Goal: Task Accomplishment & Management: Manage account settings

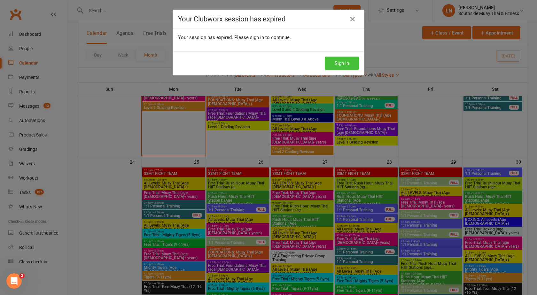
click at [336, 65] on button "Sign In" at bounding box center [342, 63] width 34 height 13
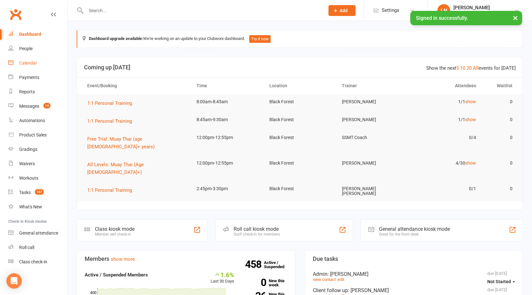
click at [33, 62] on div "Calendar" at bounding box center [28, 62] width 18 height 5
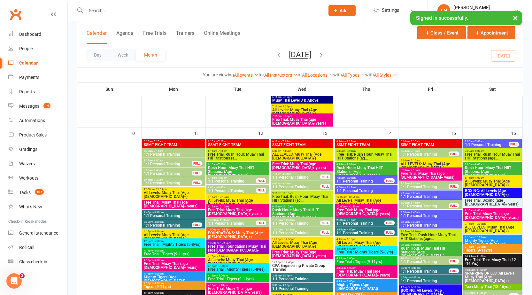
scroll to position [670, 0]
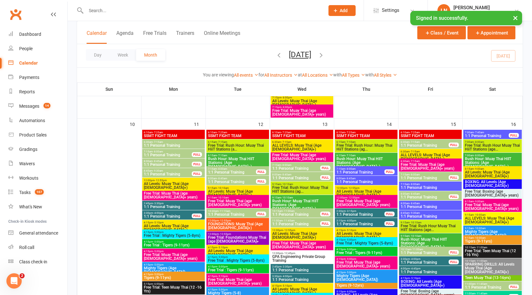
click at [176, 157] on span "1:1 Personal Training" at bounding box center [168, 155] width 49 height 4
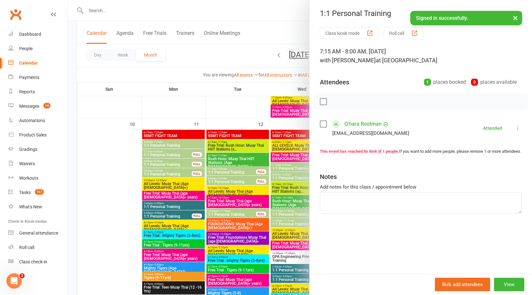
click at [161, 152] on div at bounding box center [300, 147] width 464 height 295
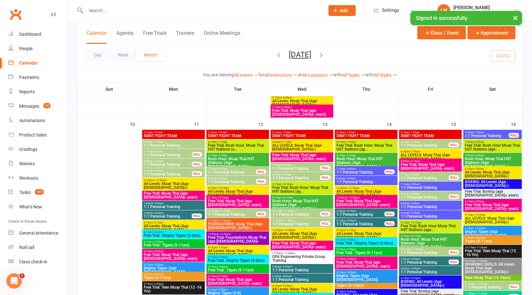
click at [164, 163] on span "1:1 Personal Training" at bounding box center [168, 165] width 49 height 4
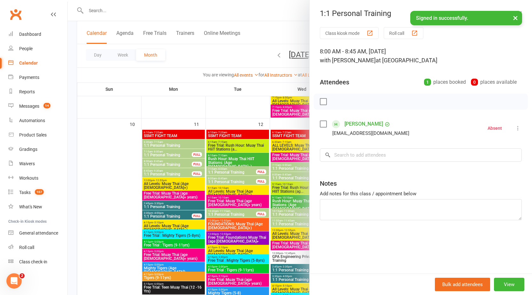
click at [164, 162] on div at bounding box center [300, 147] width 464 height 295
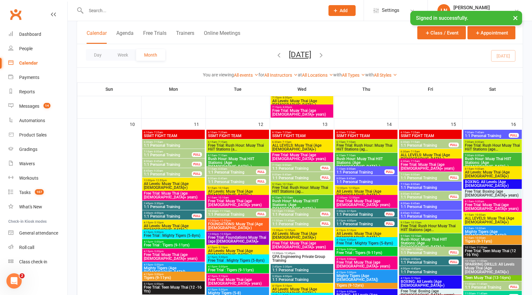
click at [165, 174] on span "1:1 Personal Training" at bounding box center [168, 174] width 49 height 4
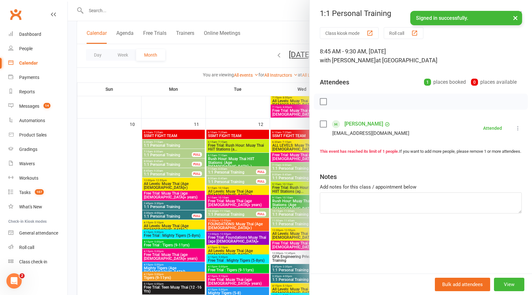
click at [165, 174] on div at bounding box center [300, 147] width 464 height 295
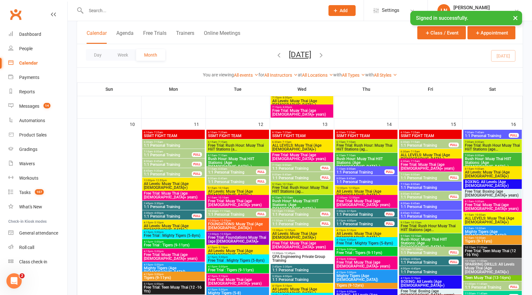
click at [223, 168] on span "- 8:00am" at bounding box center [222, 169] width 10 height 3
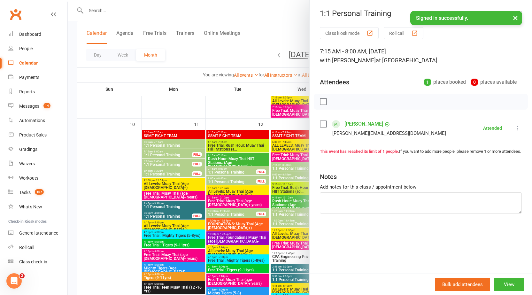
click at [222, 170] on div at bounding box center [300, 147] width 464 height 295
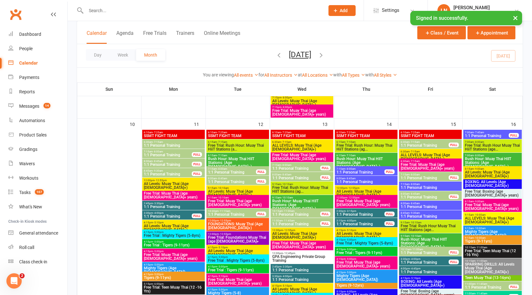
click at [221, 179] on span "- 8:45am" at bounding box center [222, 178] width 10 height 3
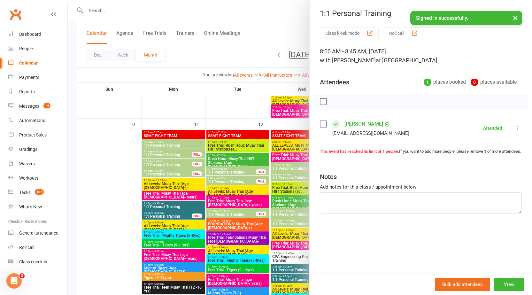
click at [221, 179] on div at bounding box center [300, 147] width 464 height 295
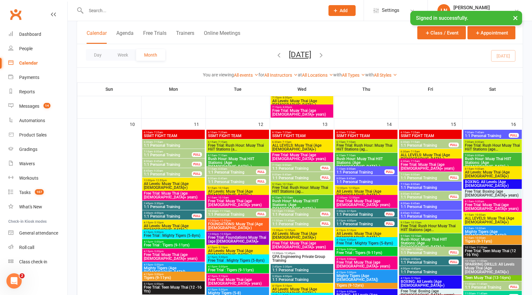
click at [220, 214] on span "1:1 Personal Training" at bounding box center [232, 215] width 49 height 4
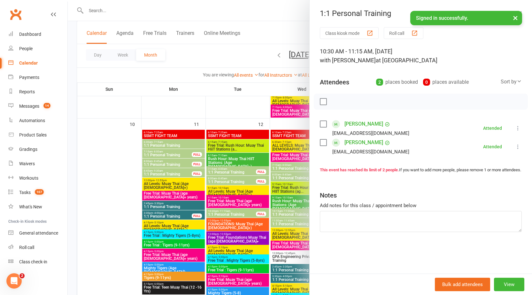
click at [220, 214] on div at bounding box center [300, 147] width 464 height 295
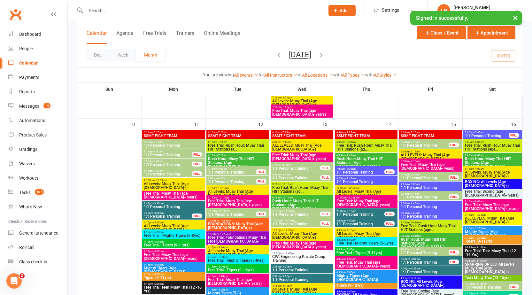
click at [279, 169] on span "1:1 Personal Training" at bounding box center [296, 169] width 49 height 4
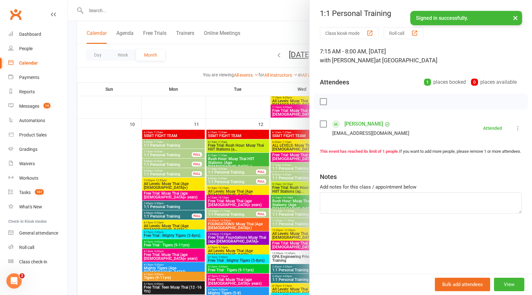
click at [280, 168] on div at bounding box center [300, 147] width 464 height 295
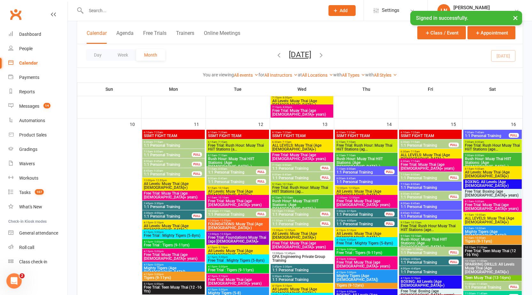
click at [281, 175] on span "- 8:45am" at bounding box center [286, 174] width 10 height 3
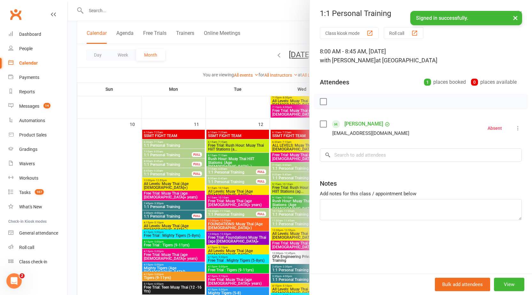
click at [281, 175] on div at bounding box center [300, 147] width 464 height 295
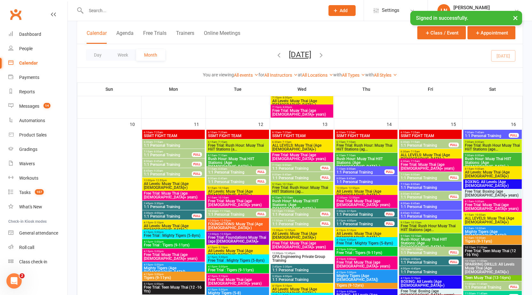
click at [279, 215] on span "1:1 Personal Training" at bounding box center [296, 215] width 49 height 4
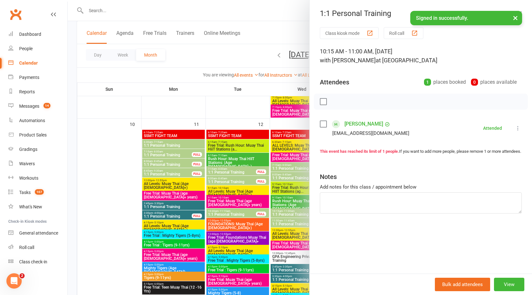
click at [279, 215] on div at bounding box center [300, 147] width 464 height 295
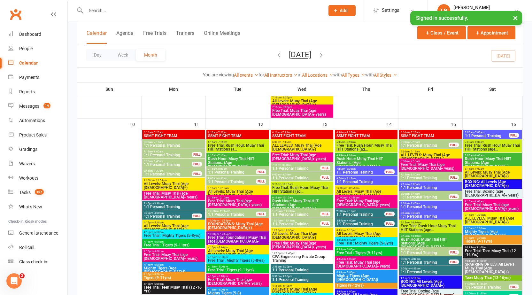
click at [283, 225] on span "1:1 Personal Training" at bounding box center [296, 224] width 49 height 4
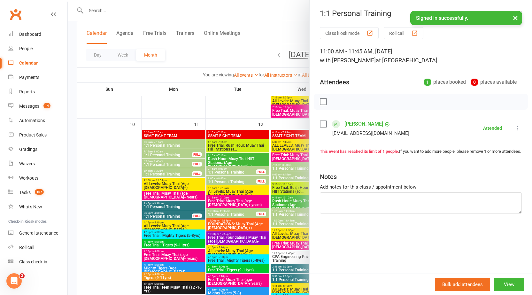
click at [283, 224] on div at bounding box center [300, 147] width 464 height 295
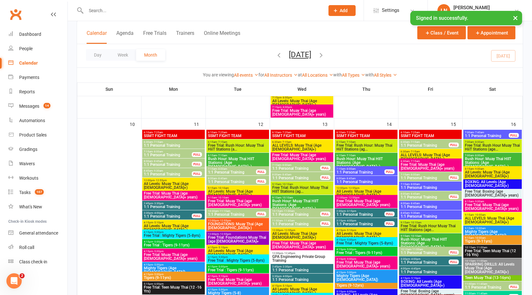
click at [426, 144] on span "1:1 Personal Training" at bounding box center [425, 146] width 49 height 4
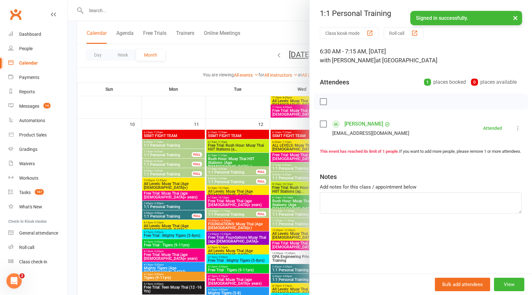
click at [515, 18] on button "×" at bounding box center [516, 18] width 12 height 14
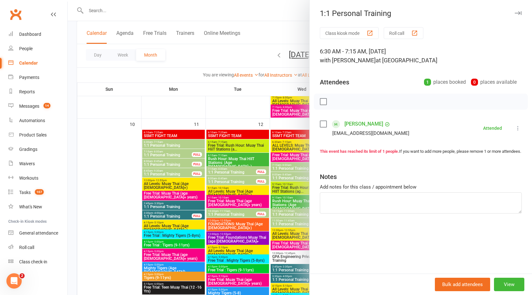
click at [515, 13] on icon "button" at bounding box center [518, 13] width 7 height 4
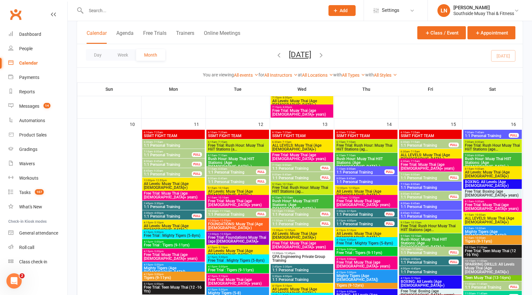
click at [419, 178] on span "1:1 Personal Training" at bounding box center [425, 178] width 49 height 4
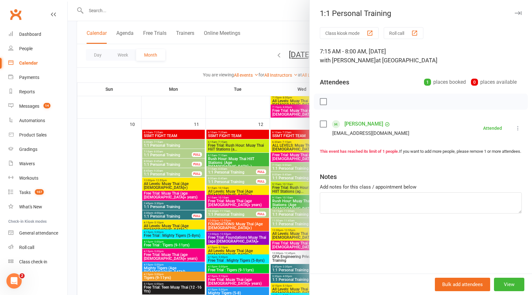
click at [519, 11] on div "1:1 Personal Training" at bounding box center [421, 13] width 222 height 9
click at [515, 11] on icon "button" at bounding box center [518, 13] width 7 height 4
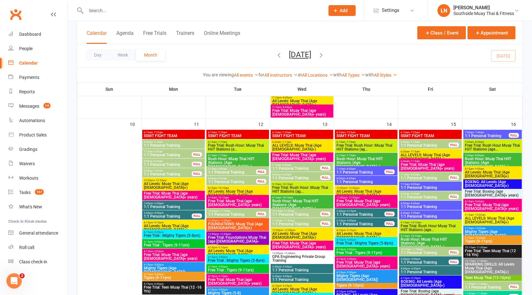
click at [418, 199] on span "1:1 Personal Training" at bounding box center [425, 197] width 49 height 4
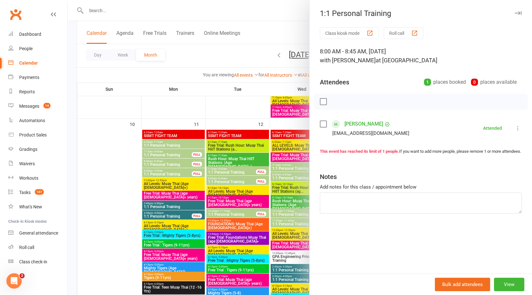
click at [515, 8] on div "1:1 Personal Training Class kiosk mode Roll call 8:00 AM - 8:45 AM, Friday, Aug…" at bounding box center [420, 147] width 223 height 295
click at [515, 12] on icon "button" at bounding box center [518, 13] width 7 height 4
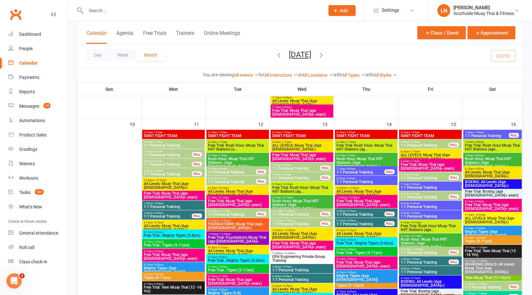
click at [421, 252] on span "1:1 Personal Training" at bounding box center [425, 253] width 49 height 4
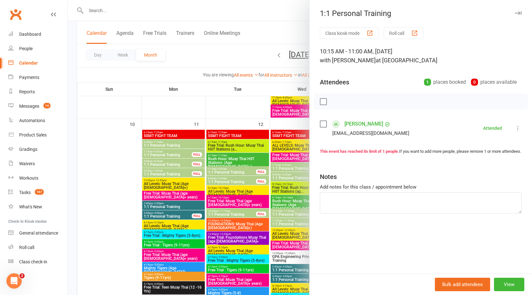
click at [515, 12] on icon "button" at bounding box center [518, 13] width 7 height 4
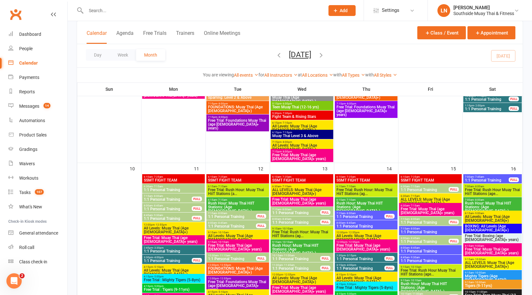
scroll to position [542, 0]
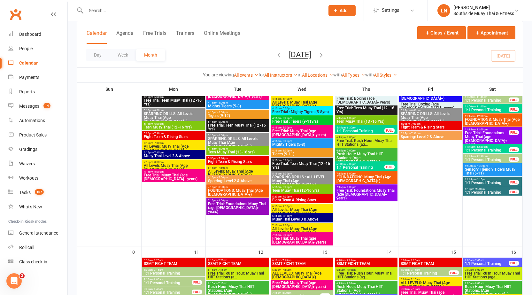
click at [473, 160] on span "1:1 Personal Training" at bounding box center [487, 160] width 44 height 4
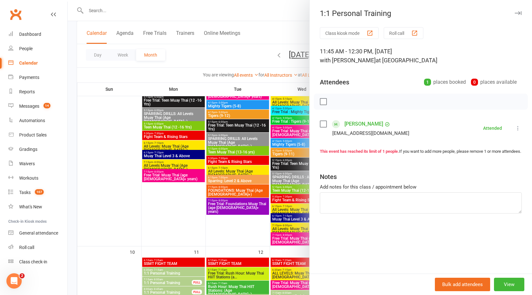
click at [515, 12] on icon "button" at bounding box center [518, 13] width 7 height 4
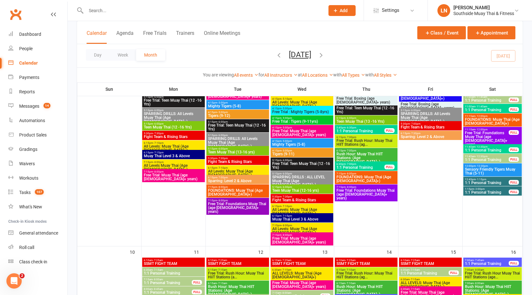
click at [487, 102] on span "1:1 Personal Training" at bounding box center [487, 100] width 44 height 4
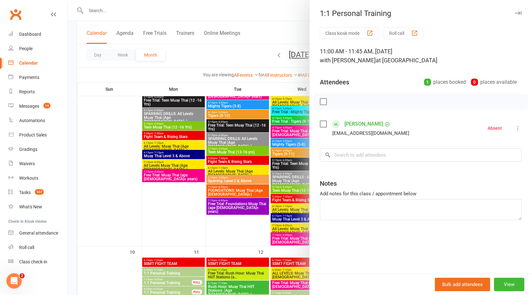
click at [515, 128] on icon at bounding box center [518, 128] width 6 height 6
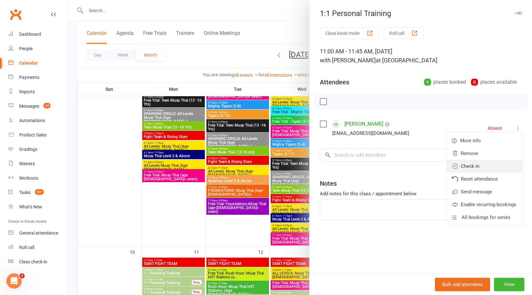
click at [486, 163] on link "Check in" at bounding box center [484, 166] width 75 height 13
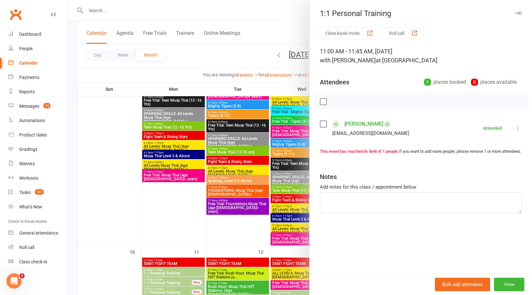
click at [515, 14] on icon "button" at bounding box center [518, 13] width 7 height 4
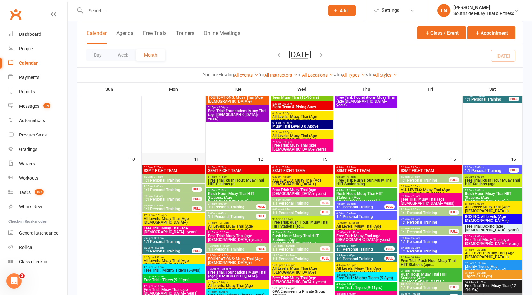
scroll to position [635, 0]
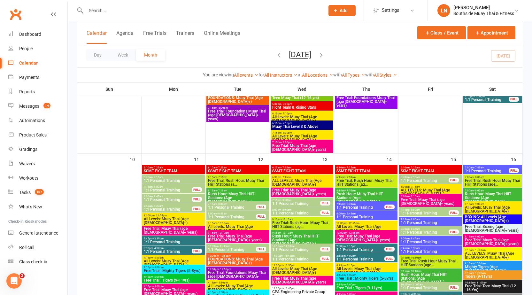
click at [153, 189] on span "1:1 Personal Training" at bounding box center [168, 190] width 49 height 4
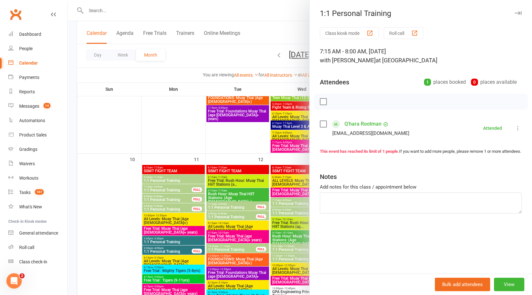
click at [153, 189] on div at bounding box center [300, 147] width 464 height 295
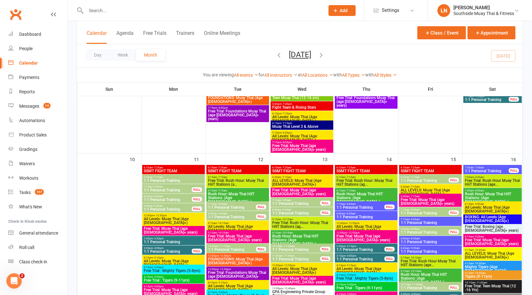
click at [151, 196] on span "8:00am - 8:45am" at bounding box center [168, 196] width 49 height 3
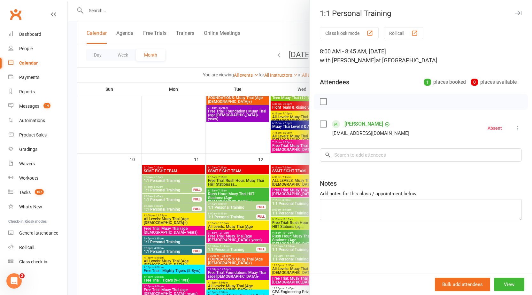
click at [151, 196] on div at bounding box center [300, 147] width 464 height 295
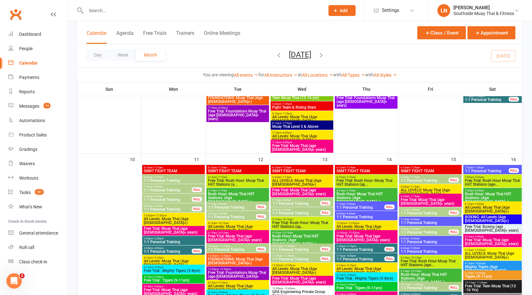
click at [234, 207] on span "1:1 Personal Training" at bounding box center [232, 208] width 49 height 4
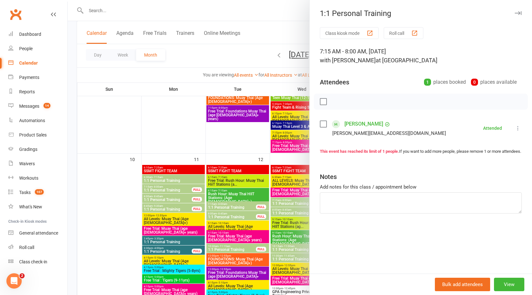
click at [232, 206] on div at bounding box center [300, 147] width 464 height 295
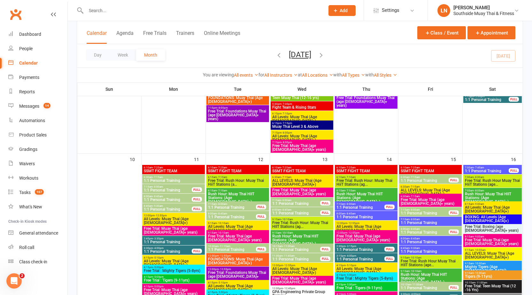
click at [228, 215] on span "1:1 Personal Training" at bounding box center [232, 217] width 49 height 4
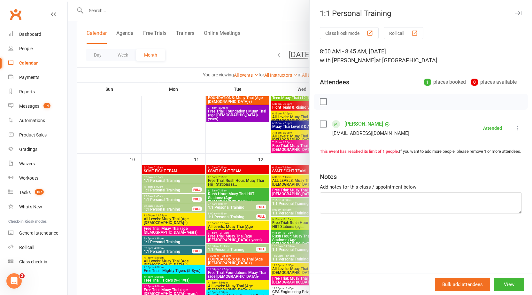
click at [228, 215] on div at bounding box center [300, 147] width 464 height 295
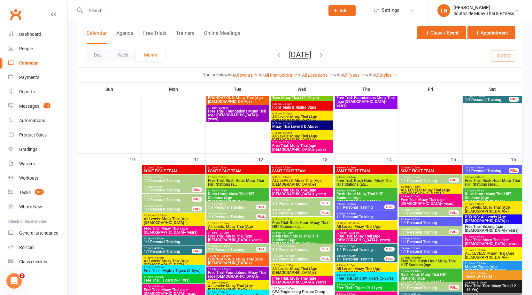
click at [285, 201] on span "- 8:00am" at bounding box center [286, 200] width 10 height 3
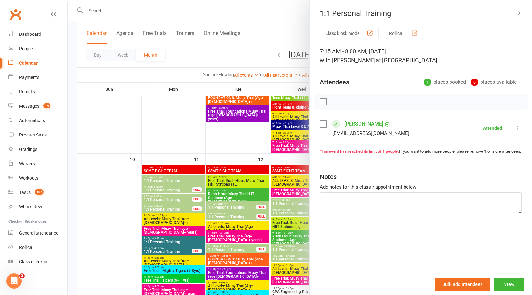
click at [285, 201] on div at bounding box center [300, 147] width 464 height 295
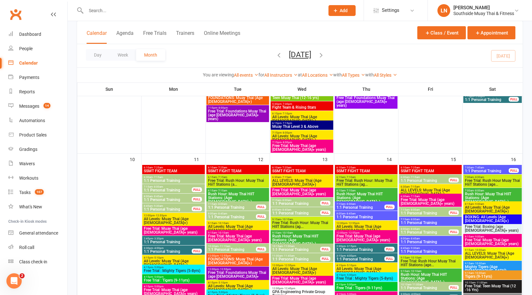
click at [293, 209] on span "8:00am - 8:45am" at bounding box center [296, 209] width 49 height 3
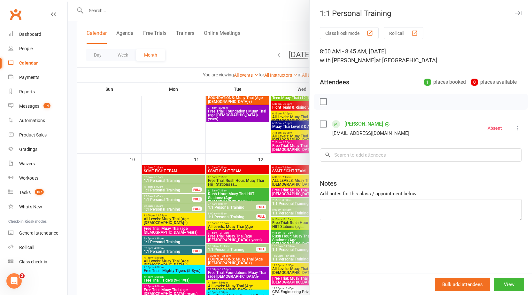
click at [294, 209] on div at bounding box center [300, 147] width 464 height 295
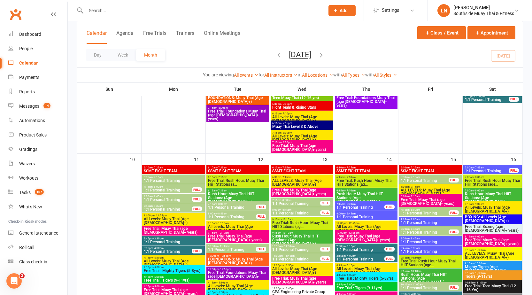
click at [303, 247] on span "10:15am - 11:00am" at bounding box center [296, 246] width 49 height 3
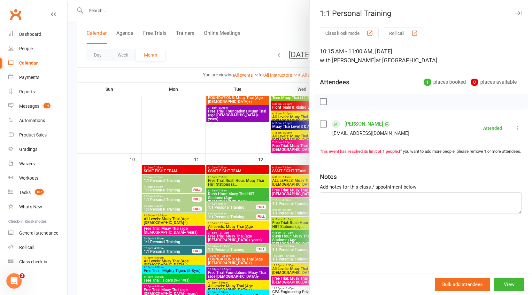
click at [303, 247] on div at bounding box center [300, 147] width 464 height 295
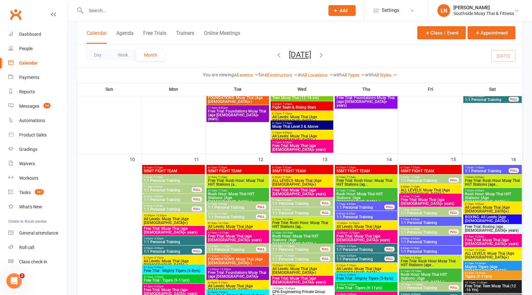
click at [412, 210] on span "- 8:00am" at bounding box center [415, 209] width 10 height 3
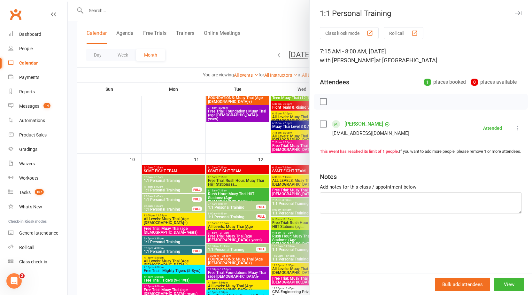
click at [515, 13] on icon "button" at bounding box center [518, 13] width 7 height 4
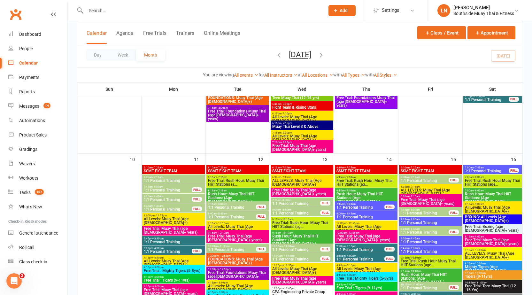
click at [426, 231] on span "1:1 Personal Training" at bounding box center [425, 232] width 49 height 4
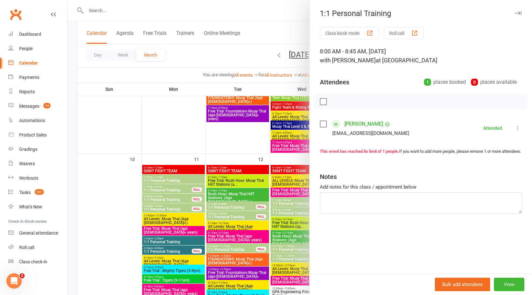
click at [515, 13] on icon "button" at bounding box center [518, 13] width 7 height 4
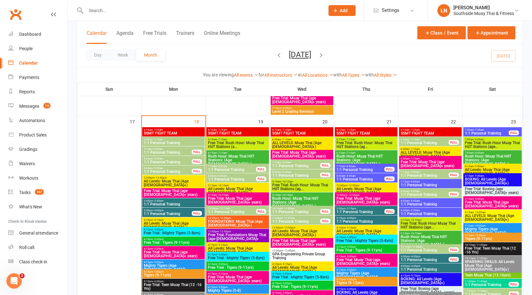
scroll to position [1010, 0]
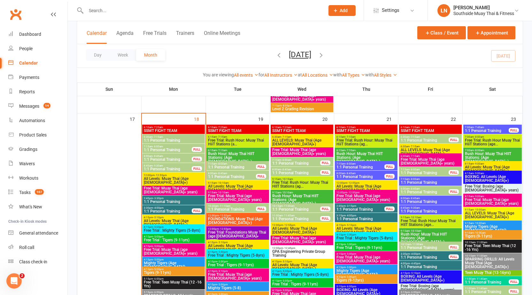
click at [165, 149] on span "1:1 Personal Training" at bounding box center [168, 150] width 49 height 4
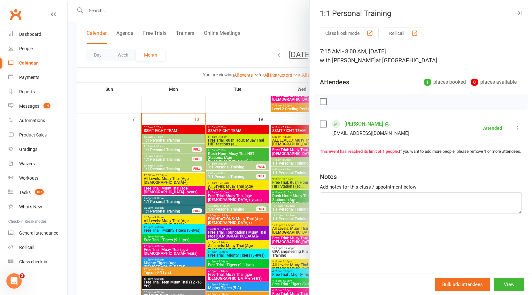
click at [164, 148] on div at bounding box center [300, 147] width 464 height 295
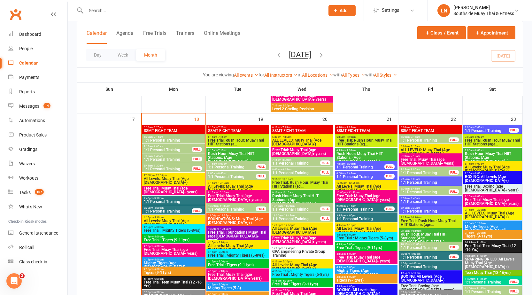
click at [166, 158] on span "1:1 Personal Training" at bounding box center [168, 160] width 49 height 4
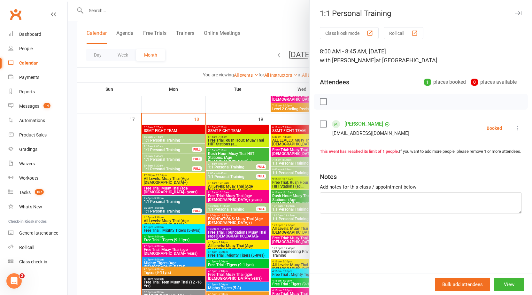
click at [166, 158] on div at bounding box center [300, 147] width 464 height 295
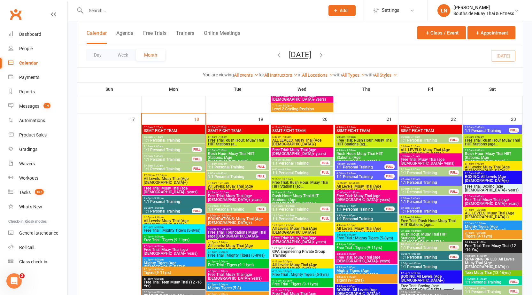
click at [167, 166] on span "8:45am - 9:30am" at bounding box center [168, 165] width 49 height 3
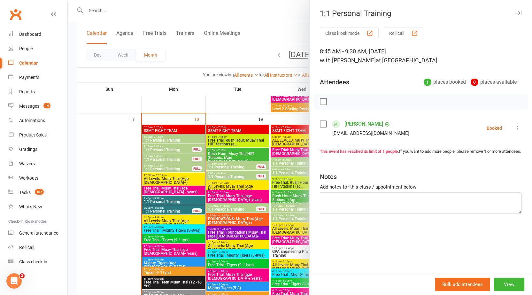
click at [167, 166] on div at bounding box center [300, 147] width 464 height 295
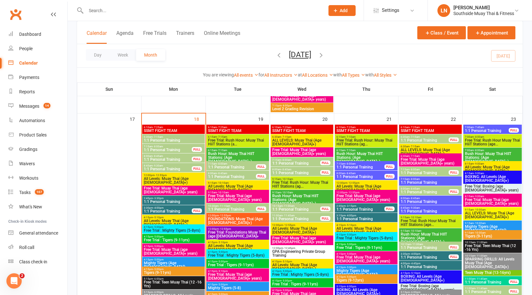
click at [163, 175] on span "- 12:55pm" at bounding box center [161, 175] width 12 height 3
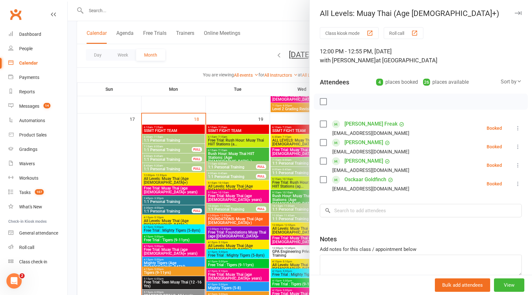
click at [163, 175] on div at bounding box center [300, 147] width 464 height 295
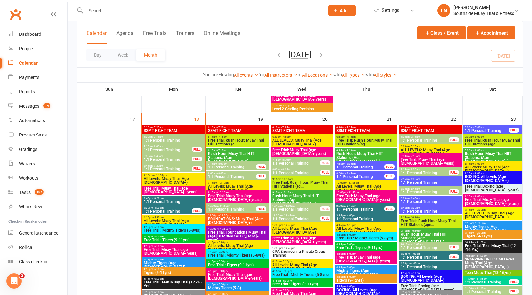
click at [165, 188] on span "Free Trial: Muay Thai (age [DEMOGRAPHIC_DATA]+ years)" at bounding box center [174, 190] width 60 height 8
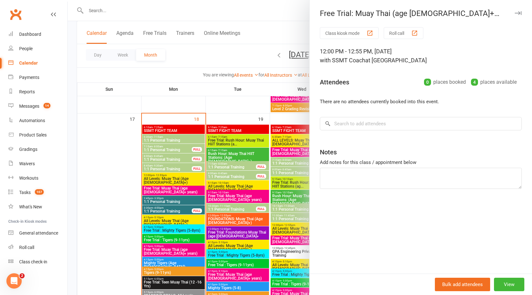
click at [171, 187] on div at bounding box center [300, 147] width 464 height 295
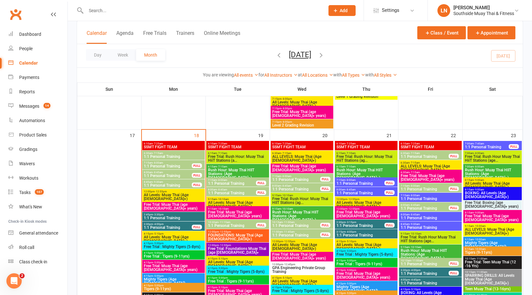
scroll to position [998, 0]
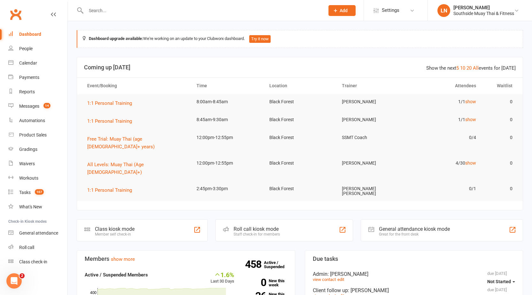
scroll to position [258, 0]
